Goal: Navigation & Orientation: Find specific page/section

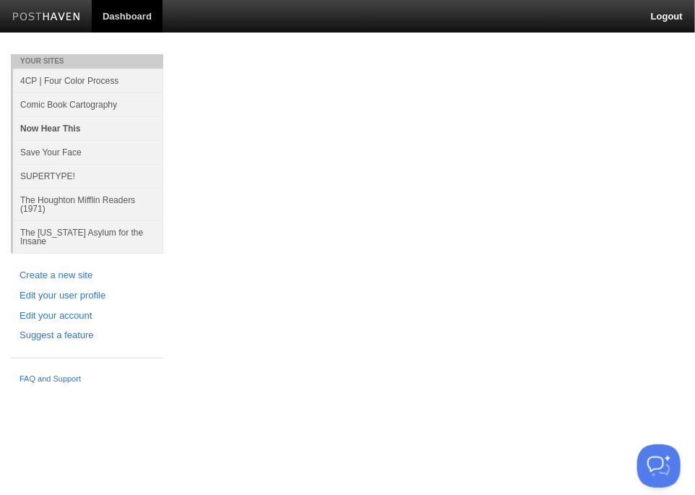
click at [48, 129] on link "Now Hear This" at bounding box center [88, 128] width 150 height 24
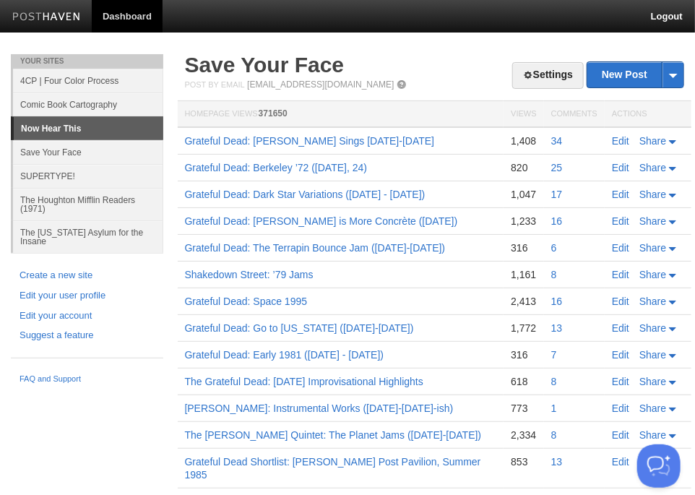
click at [48, 129] on link "Now Hear This" at bounding box center [89, 128] width 150 height 23
click at [421, 58] on h2 "Save Your Face" at bounding box center [435, 65] width 500 height 22
click at [59, 172] on link "SUPERTYPE!" at bounding box center [88, 176] width 150 height 24
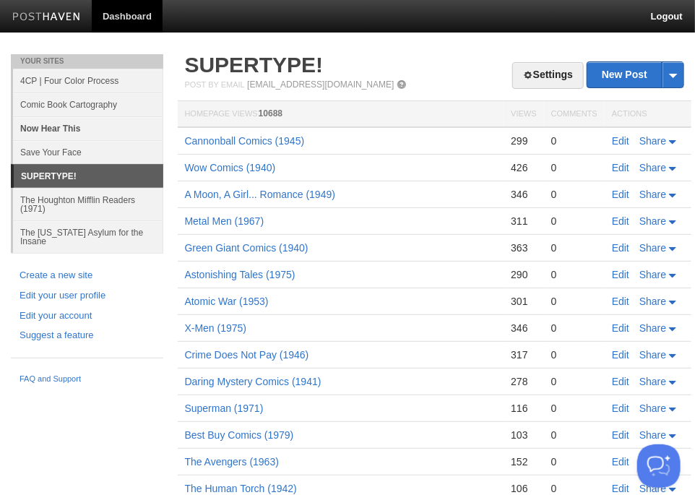
click at [61, 129] on link "Now Hear This" at bounding box center [88, 128] width 150 height 24
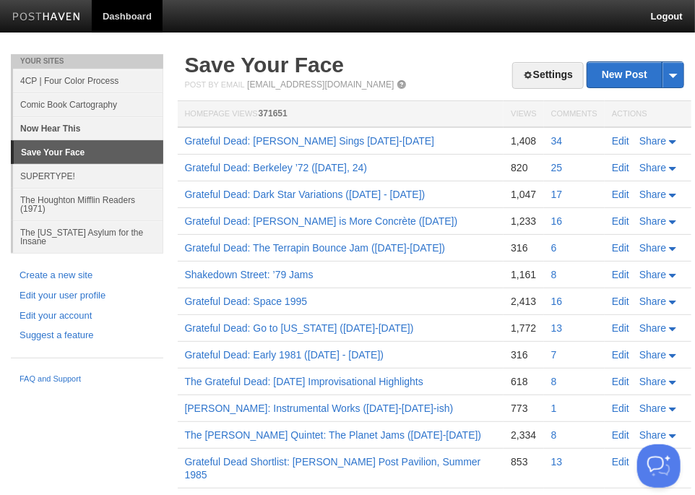
click at [66, 129] on link "Now Hear This" at bounding box center [88, 128] width 150 height 24
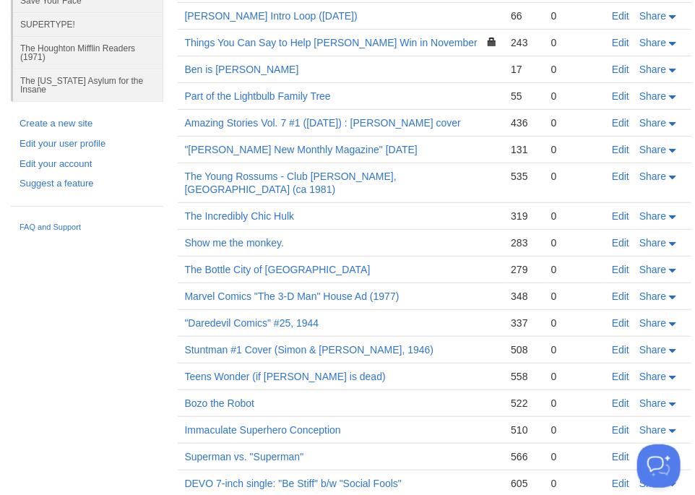
scroll to position [217, 0]
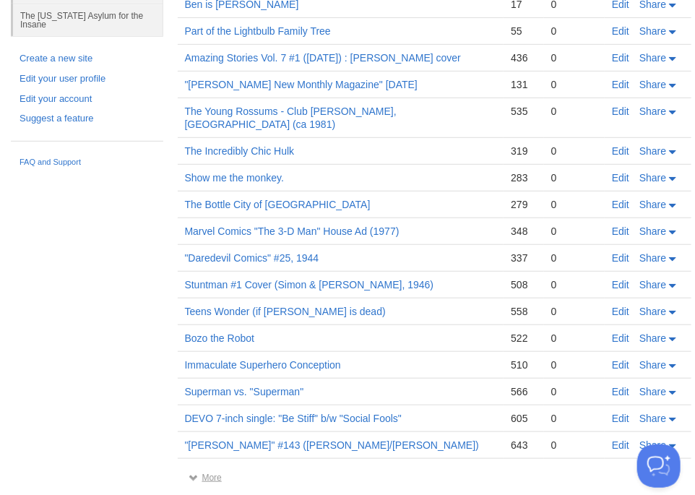
click at [212, 473] on link "More" at bounding box center [205, 478] width 33 height 10
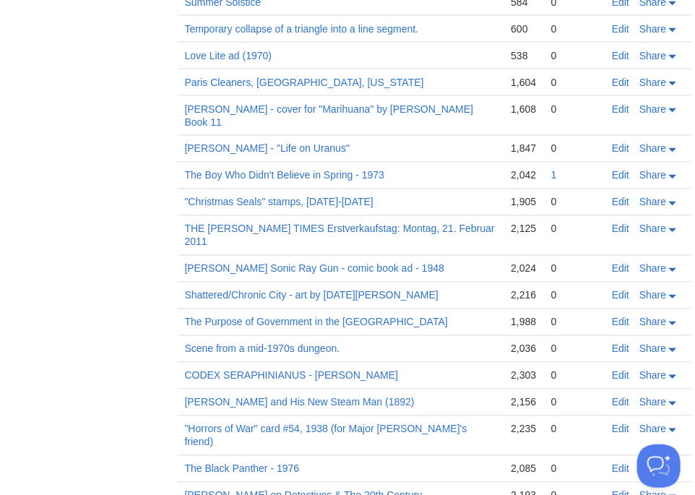
scroll to position [762, 0]
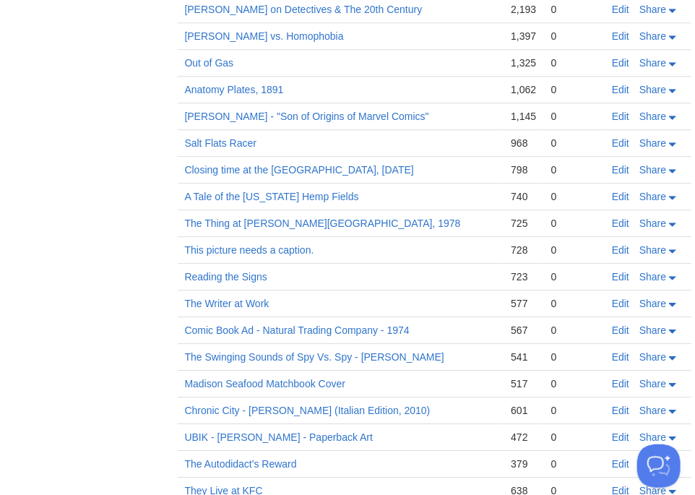
scroll to position [1231, 0]
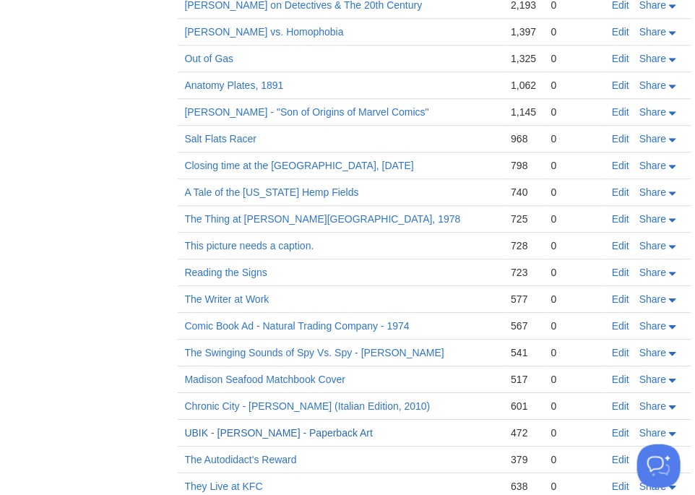
click at [270, 427] on link "UBIK - [PERSON_NAME] - Paperback Art" at bounding box center [279, 433] width 189 height 12
